Goal: Navigation & Orientation: Understand site structure

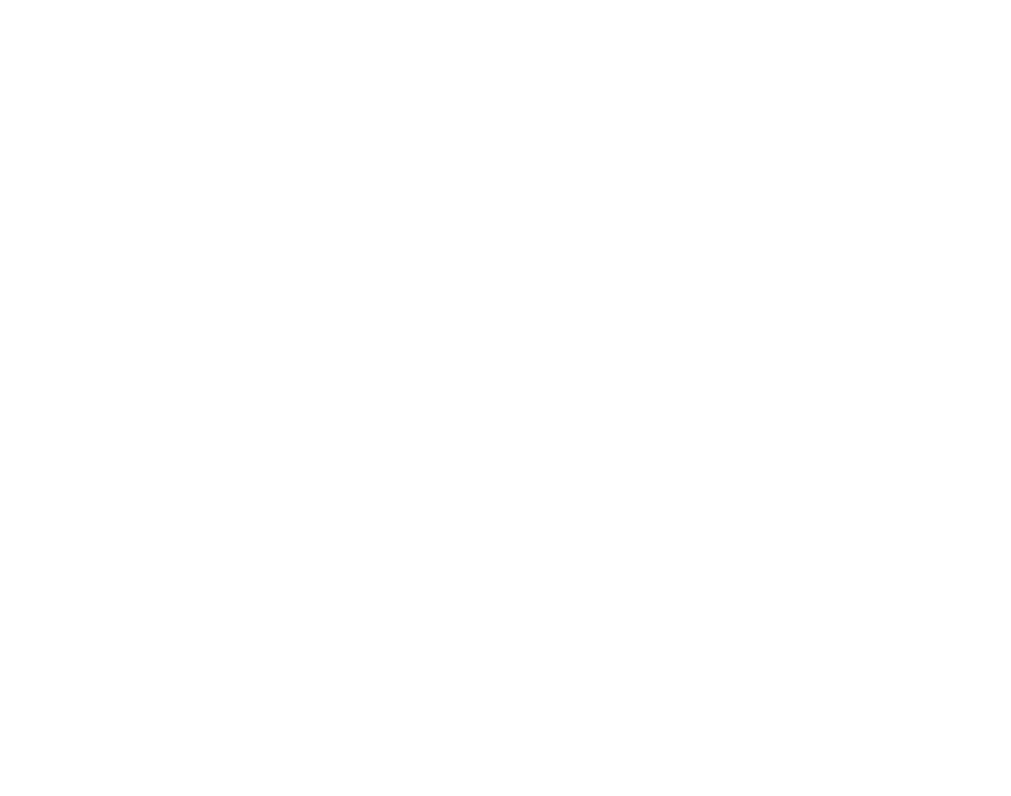
click at [253, 77] on html at bounding box center [505, 398] width 1011 height 796
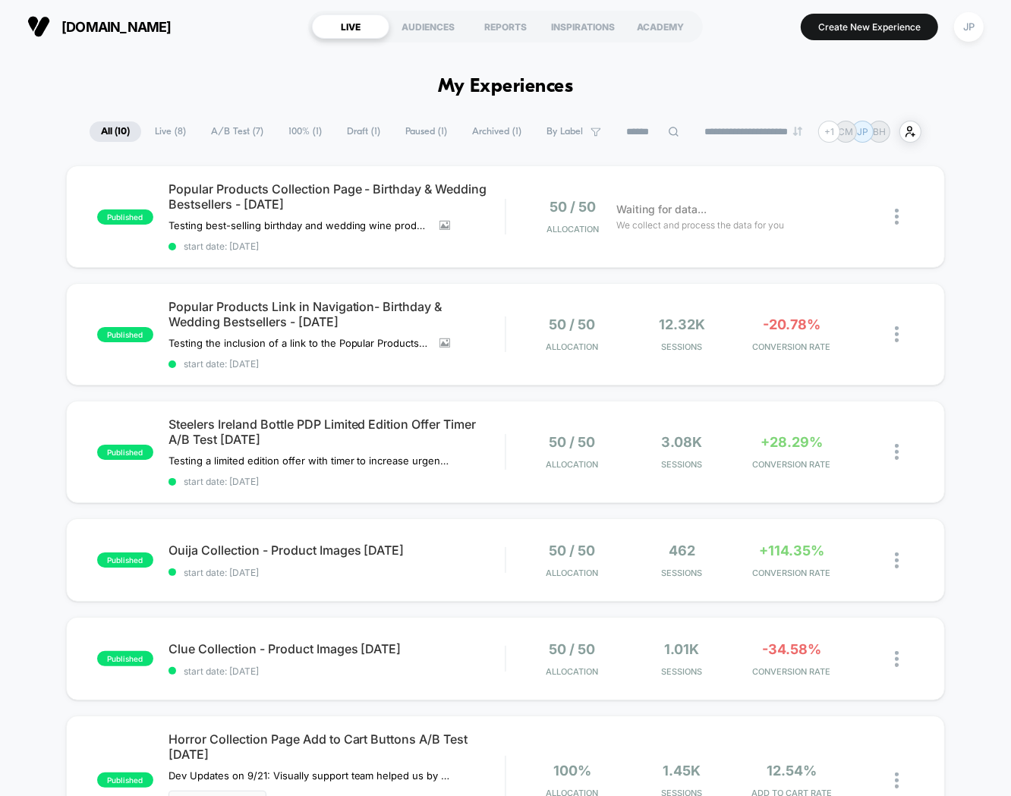
click at [192, 46] on div "manoswine.com LIVE AUDIENCES REPORTS INSPIRATIONS ACADEMY Create New Experience…" at bounding box center [505, 26] width 1011 height 53
